Goal: Information Seeking & Learning: Learn about a topic

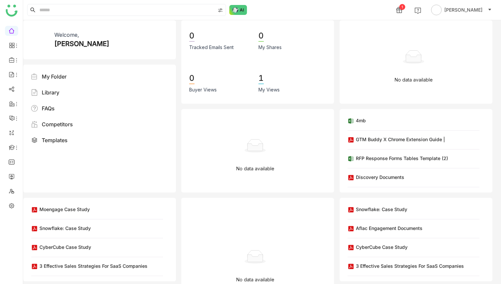
click at [124, 63] on gridster "Welcome, [PERSON_NAME] My Folder Library FAQs Competitors Templates KMK Priorit…" at bounding box center [261, 152] width 477 height 264
click at [106, 10] on input at bounding box center [126, 9] width 177 height 11
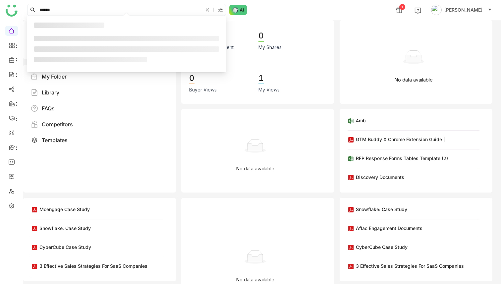
type input "******"
